Goal: Task Accomplishment & Management: Use online tool/utility

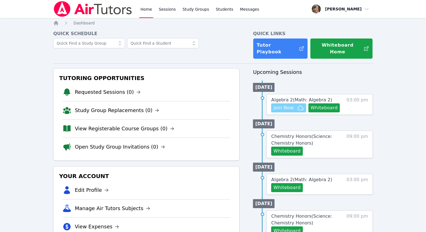
click at [293, 104] on span "Join Now" at bounding box center [284, 107] width 20 height 7
click at [245, 10] on span "Messages" at bounding box center [249, 9] width 19 height 6
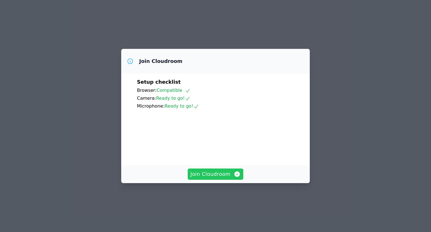
click at [217, 178] on span "Join Cloudroom" at bounding box center [215, 174] width 50 height 8
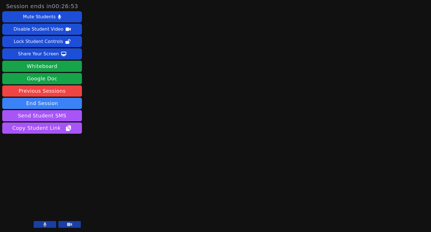
click at [51, 224] on button at bounding box center [45, 224] width 22 height 7
click at [54, 103] on button "End Session" at bounding box center [42, 103] width 80 height 11
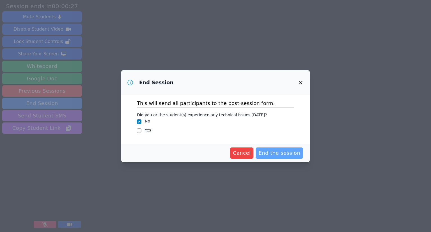
click at [279, 155] on span "End the session" at bounding box center [279, 153] width 42 height 8
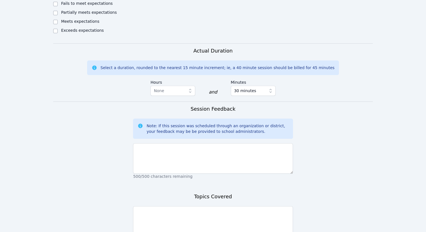
scroll to position [308, 0]
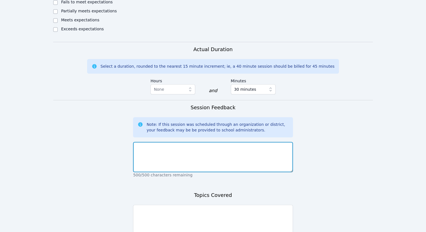
click at [189, 142] on textarea at bounding box center [213, 157] width 160 height 30
type textarea "no student"
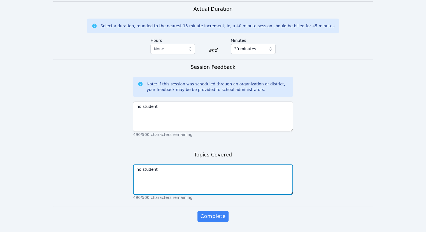
scroll to position [352, 0]
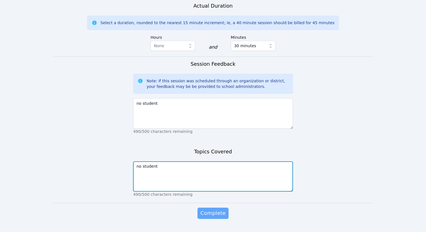
type textarea "no student"
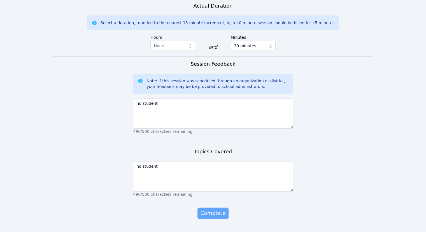
click at [218, 209] on span "Complete" at bounding box center [212, 213] width 25 height 8
